Goal: Transaction & Acquisition: Purchase product/service

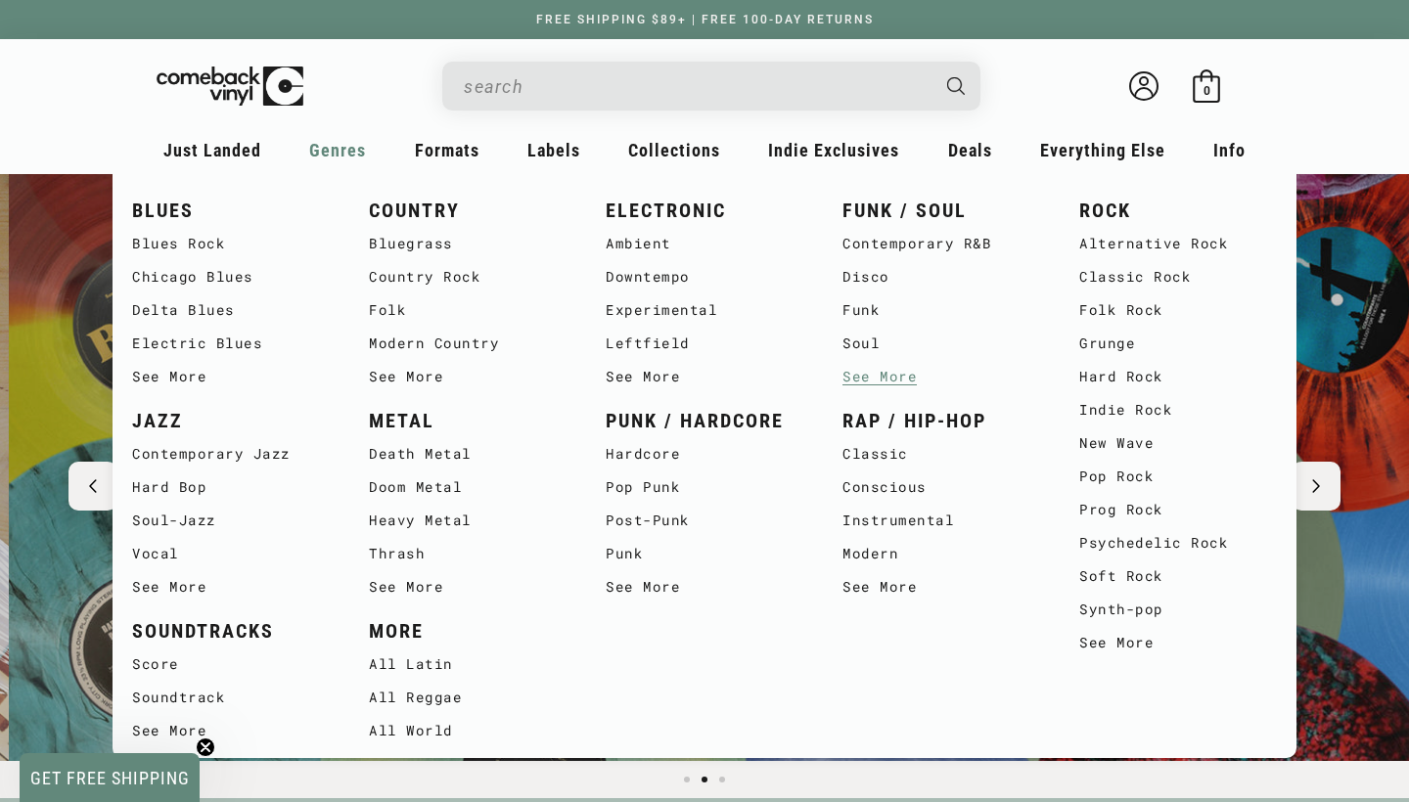
click at [883, 378] on link "See More" at bounding box center [942, 376] width 198 height 33
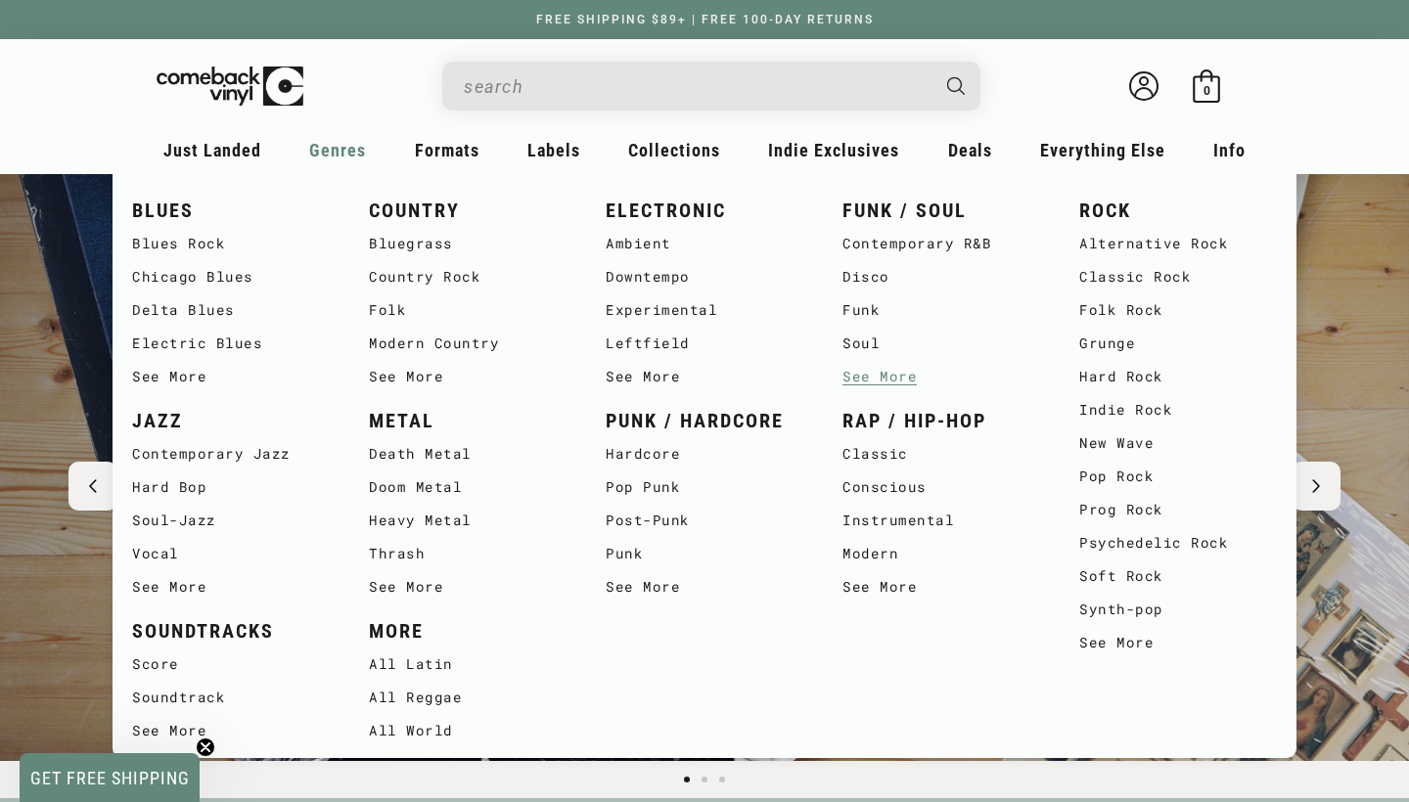
click at [898, 378] on link "See More" at bounding box center [942, 376] width 198 height 33
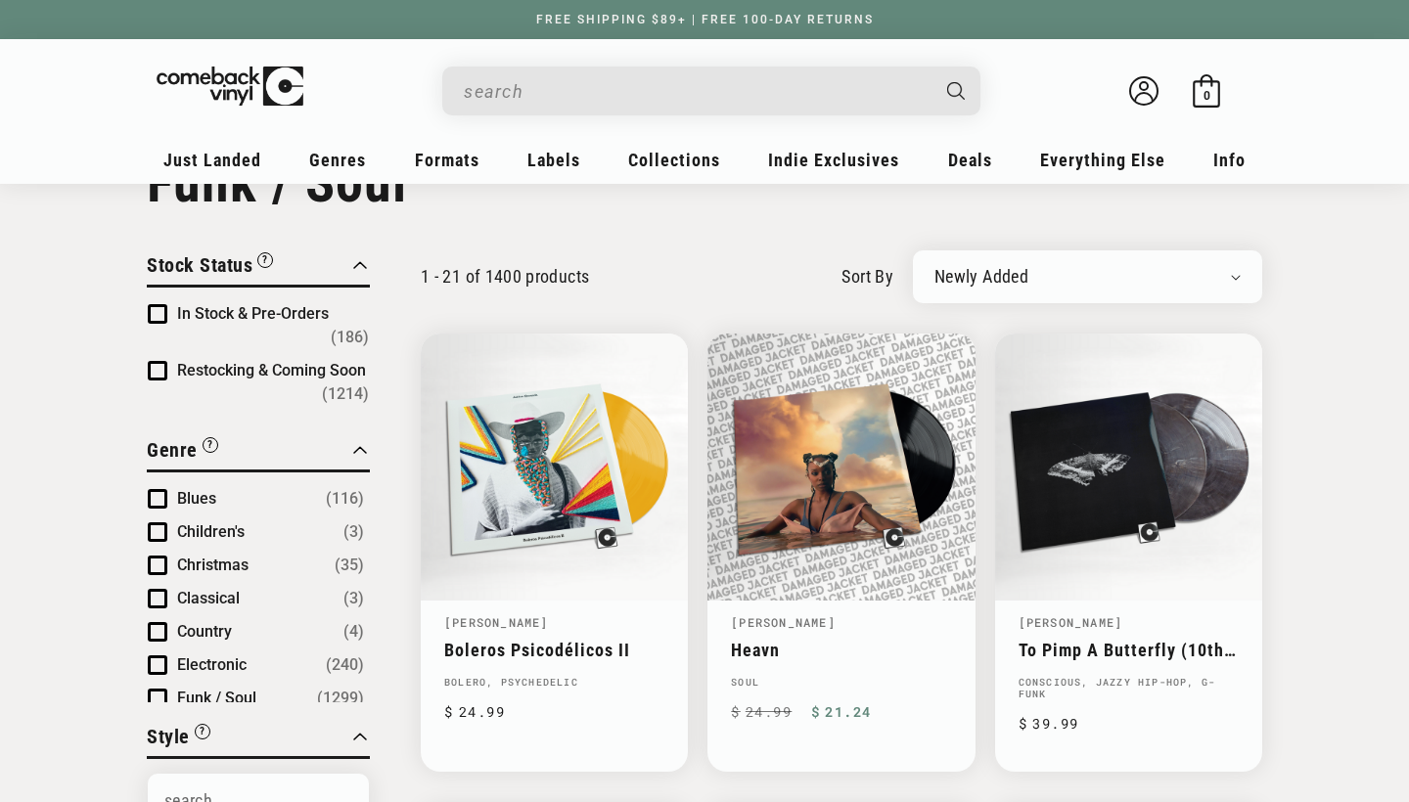
scroll to position [83, 0]
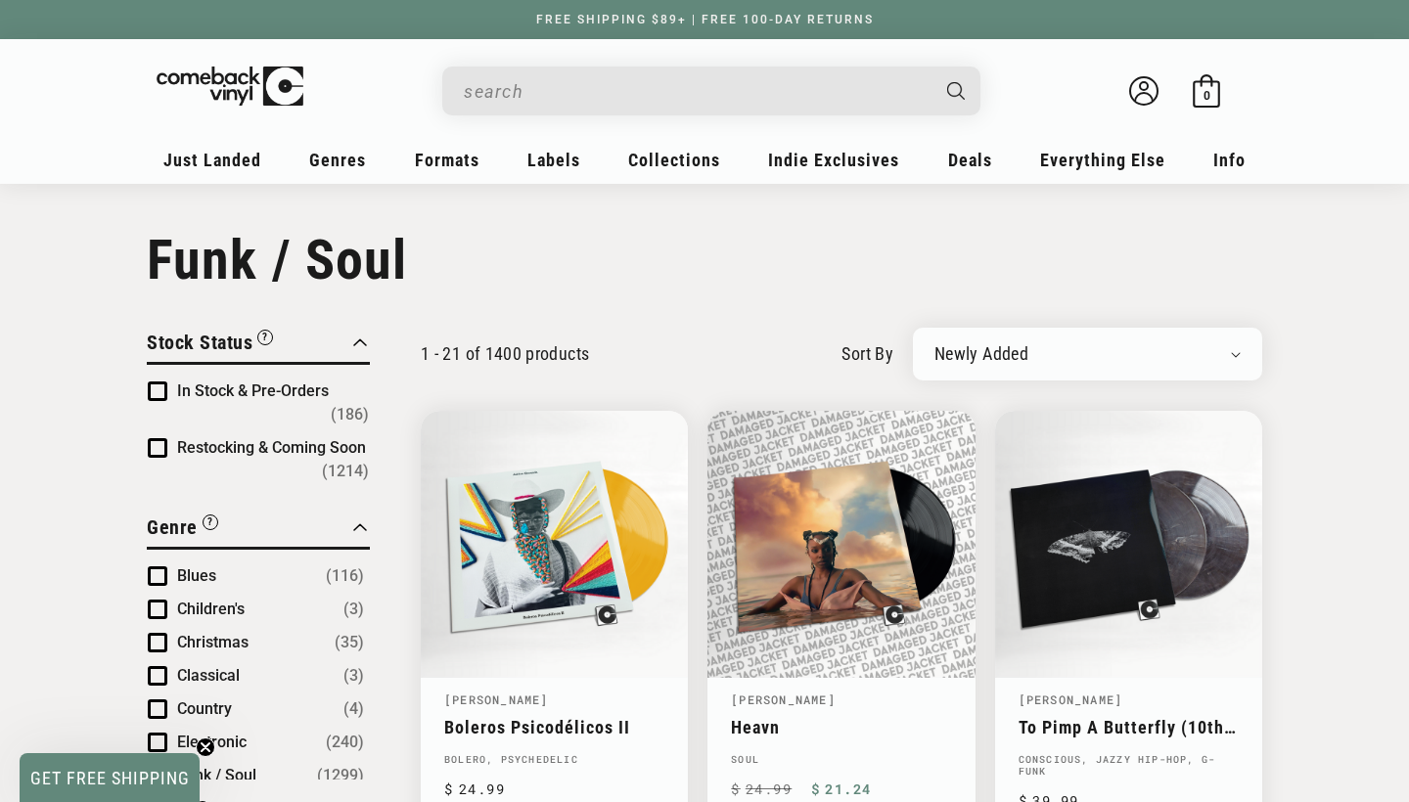
click at [551, 90] on input "When autocomplete results are available use up and down arrows to review and en…" at bounding box center [696, 91] width 464 height 40
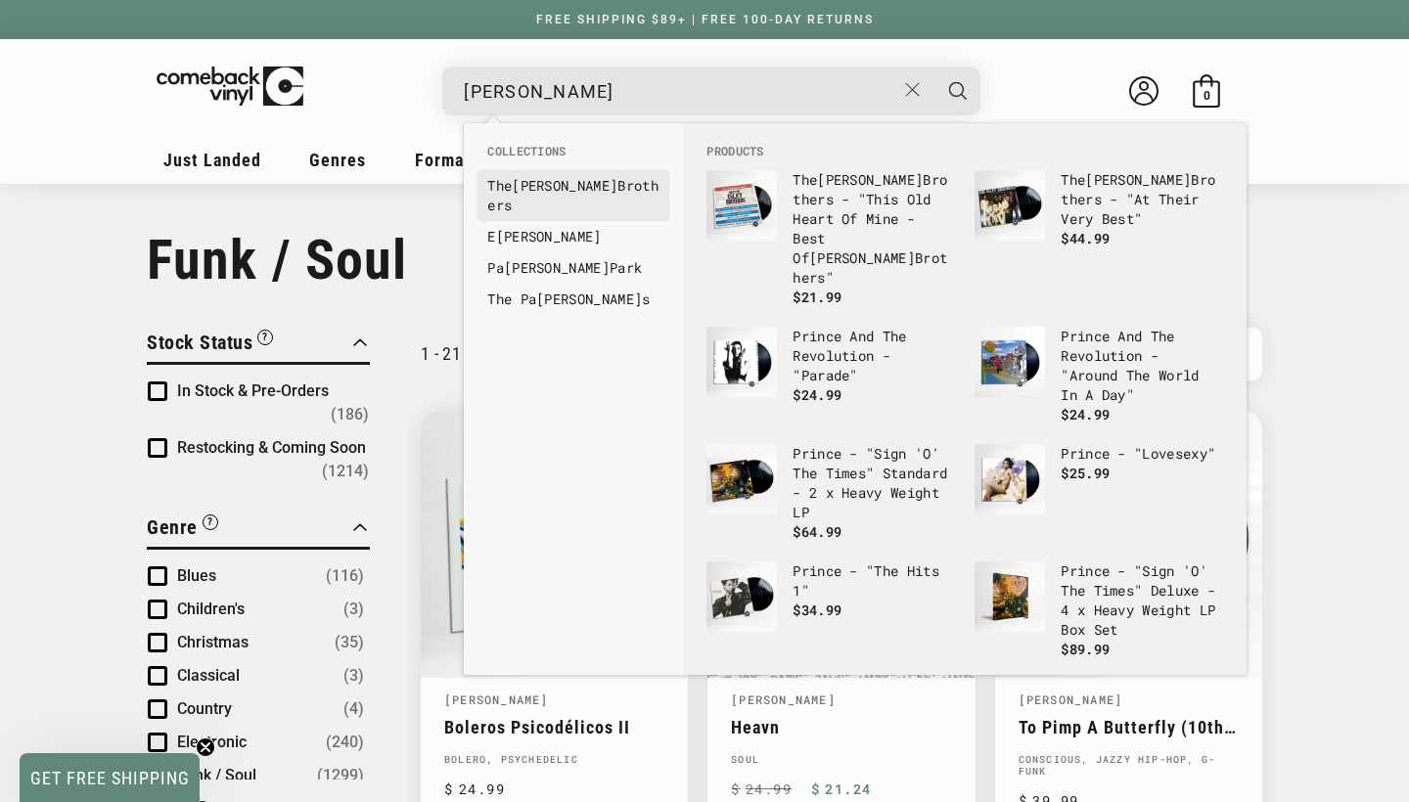
type input "[PERSON_NAME]"
click at [543, 185] on b "[PERSON_NAME]" at bounding box center [565, 185] width 106 height 19
